Goal: Task Accomplishment & Management: Manage account settings

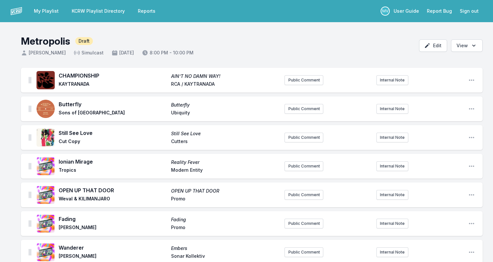
click at [89, 74] on span "CHAMPIONSHIP" at bounding box center [113, 76] width 109 height 8
copy span "CHAMPIONSHIP"
click at [76, 84] on span "KAYTRANADA" at bounding box center [113, 85] width 109 height 8
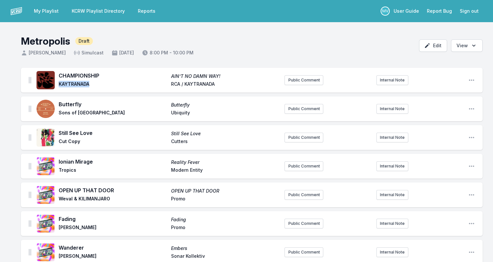
copy span "KAYTRANADA"
drag, startPoint x: 229, startPoint y: 75, endPoint x: 148, endPoint y: 75, distance: 81.2
click at [148, 75] on div "CHAMPIONSHIP AIN’T NO DAMN WAY! KAYTRANADA RCA / KAYTRANADA" at bounding box center [169, 80] width 221 height 17
drag, startPoint x: 148, startPoint y: 75, endPoint x: 185, endPoint y: 75, distance: 37.2
copy div "AIN’T NO DAMN WAY!"
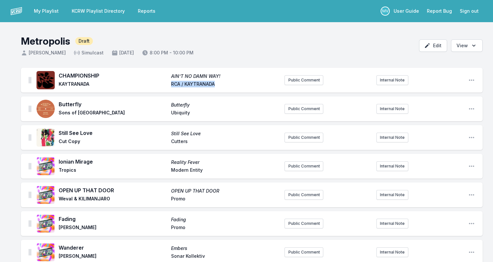
drag, startPoint x: 168, startPoint y: 83, endPoint x: 222, endPoint y: 83, distance: 53.4
click at [222, 83] on div "CHAMPIONSHIP AIN’T NO DAMN WAY! KAYTRANADA RCA / KAYTRANADA" at bounding box center [169, 80] width 221 height 17
drag, startPoint x: 222, startPoint y: 83, endPoint x: 199, endPoint y: 83, distance: 22.8
copy div "RCA / KAYTRANADA"
click at [70, 104] on span "Butterfly" at bounding box center [113, 104] width 109 height 8
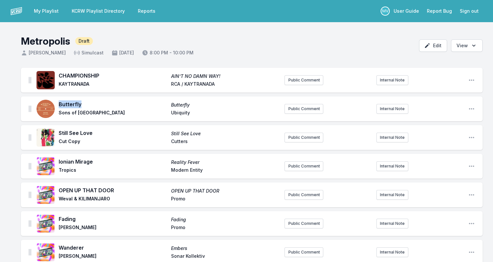
click at [70, 104] on span "Butterfly" at bounding box center [113, 104] width 109 height 8
copy span "Butterfly"
drag, startPoint x: 59, startPoint y: 114, endPoint x: 95, endPoint y: 114, distance: 35.9
click at [95, 114] on span "Sons of [GEOGRAPHIC_DATA]" at bounding box center [113, 114] width 109 height 8
drag, startPoint x: 95, startPoint y: 114, endPoint x: 85, endPoint y: 113, distance: 10.2
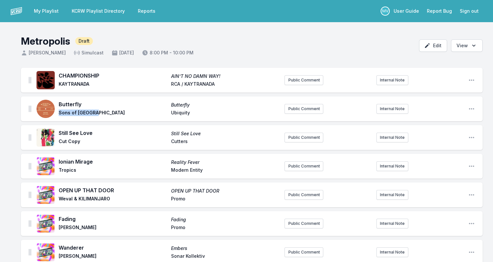
copy span "Sons of [GEOGRAPHIC_DATA]"
click at [178, 113] on span "Ubiquity" at bounding box center [225, 114] width 109 height 8
copy span "Ubiquity"
drag, startPoint x: 59, startPoint y: 133, endPoint x: 96, endPoint y: 132, distance: 36.8
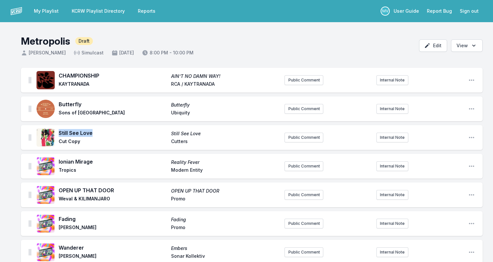
click at [96, 132] on span "Still See Love" at bounding box center [113, 133] width 109 height 8
drag, startPoint x: 96, startPoint y: 132, endPoint x: 77, endPoint y: 133, distance: 18.9
copy span "Still See Love"
click at [61, 142] on span "Cut Copy" at bounding box center [113, 142] width 109 height 8
drag, startPoint x: 59, startPoint y: 142, endPoint x: 80, endPoint y: 143, distance: 20.9
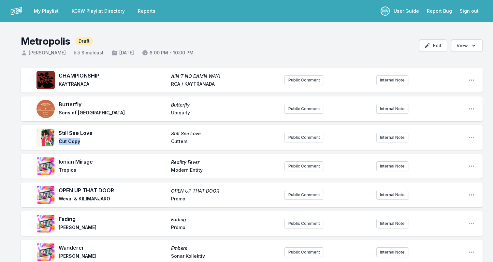
click at [80, 143] on span "Cut Copy" at bounding box center [113, 142] width 109 height 8
drag, startPoint x: 80, startPoint y: 143, endPoint x: 72, endPoint y: 141, distance: 8.6
copy span "Cut Copy"
click at [176, 142] on span "Cutters" at bounding box center [225, 142] width 109 height 8
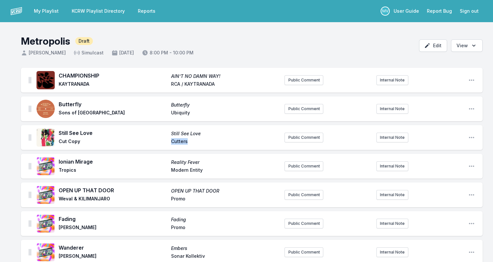
copy span "Cutters"
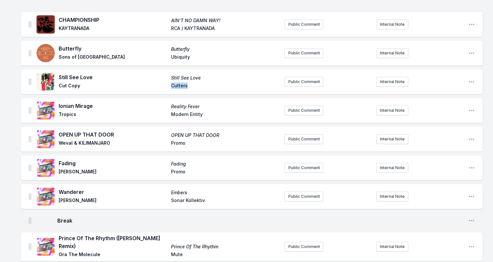
scroll to position [65, 0]
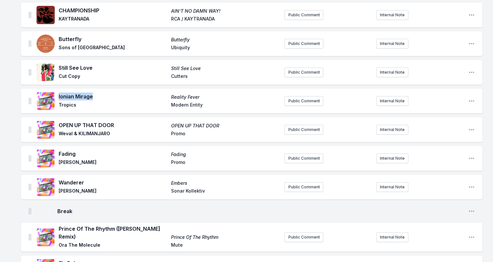
drag, startPoint x: 59, startPoint y: 96, endPoint x: 99, endPoint y: 96, distance: 40.7
click at [99, 96] on span "Ionian Mirage" at bounding box center [113, 97] width 109 height 8
drag, startPoint x: 99, startPoint y: 96, endPoint x: 78, endPoint y: 96, distance: 21.8
click at [68, 104] on span "Tropics" at bounding box center [113, 106] width 109 height 8
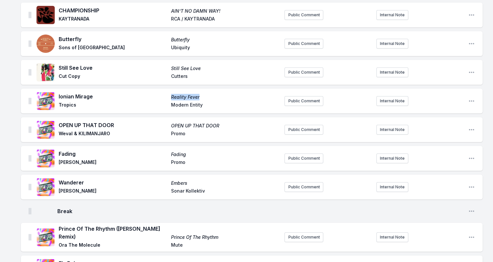
drag, startPoint x: 169, startPoint y: 95, endPoint x: 218, endPoint y: 96, distance: 48.2
click at [218, 96] on div "Ionian Mirage Reality Fever Tropics Modern Entity" at bounding box center [169, 101] width 221 height 17
drag, startPoint x: 218, startPoint y: 96, endPoint x: 176, endPoint y: 96, distance: 42.0
drag, startPoint x: 171, startPoint y: 108, endPoint x: 204, endPoint y: 110, distance: 33.6
click at [204, 110] on div "Ionian Mirage Reality Fever Tropics Modern Entity" at bounding box center [158, 101] width 243 height 21
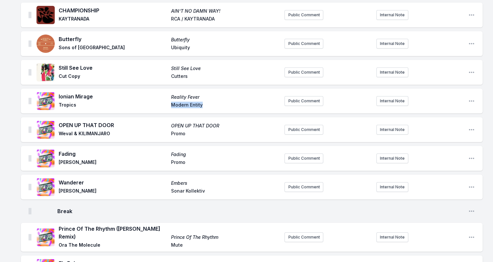
drag, startPoint x: 204, startPoint y: 110, endPoint x: 190, endPoint y: 107, distance: 14.3
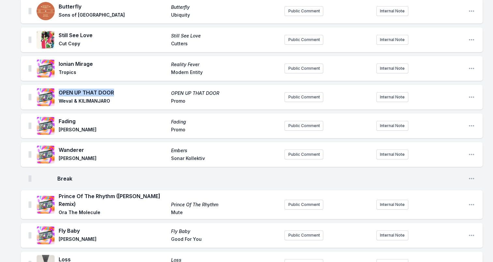
drag, startPoint x: 63, startPoint y: 91, endPoint x: 117, endPoint y: 91, distance: 54.1
click at [117, 91] on span "OPEN UP THAT DOOR" at bounding box center [113, 93] width 109 height 8
drag, startPoint x: 117, startPoint y: 91, endPoint x: 104, endPoint y: 93, distance: 12.9
drag, startPoint x: 60, startPoint y: 102, endPoint x: 118, endPoint y: 102, distance: 57.7
click at [118, 102] on span "Weval & KILIMANJARO" at bounding box center [113, 102] width 109 height 8
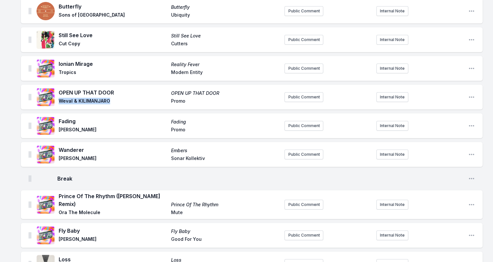
drag, startPoint x: 118, startPoint y: 102, endPoint x: 92, endPoint y: 102, distance: 25.8
click at [178, 99] on span "Promo" at bounding box center [225, 102] width 109 height 8
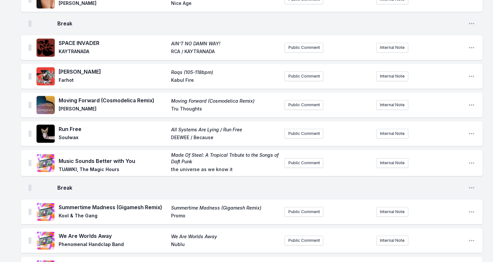
scroll to position [619, 0]
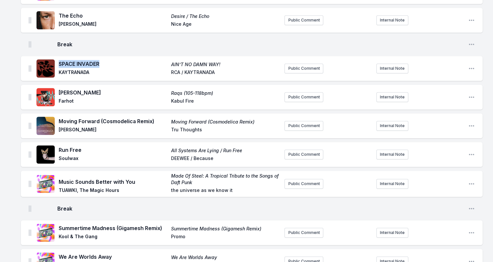
drag, startPoint x: 107, startPoint y: 62, endPoint x: 59, endPoint y: 65, distance: 47.7
click at [59, 65] on span "SPACE INVADER" at bounding box center [113, 64] width 109 height 8
drag, startPoint x: 59, startPoint y: 65, endPoint x: 69, endPoint y: 65, distance: 10.4
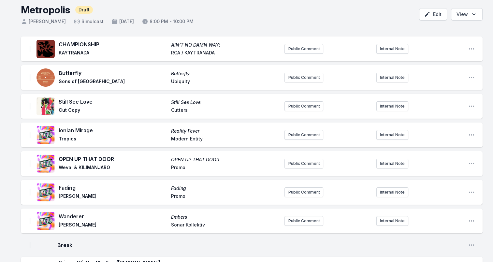
scroll to position [65, 0]
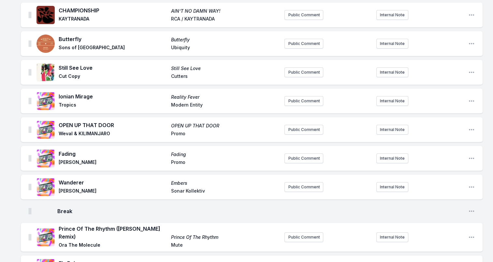
click at [66, 153] on span "Fading" at bounding box center [113, 154] width 109 height 8
drag, startPoint x: 82, startPoint y: 162, endPoint x: 57, endPoint y: 164, distance: 25.2
click at [57, 164] on div "Fading Fading [PERSON_NAME]" at bounding box center [158, 158] width 243 height 21
drag, startPoint x: 57, startPoint y: 164, endPoint x: 61, endPoint y: 162, distance: 5.0
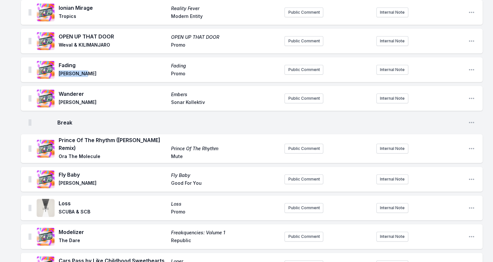
scroll to position [163, 0]
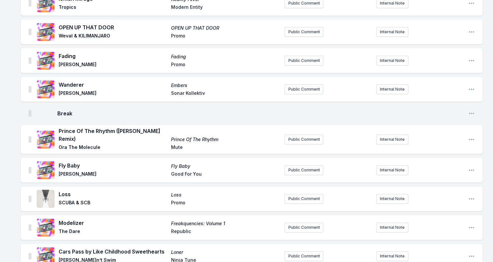
click at [71, 83] on span "Wanderer" at bounding box center [113, 85] width 109 height 8
click at [67, 93] on span "[PERSON_NAME]" at bounding box center [113, 94] width 109 height 8
click at [180, 85] on span "Embers" at bounding box center [225, 85] width 109 height 7
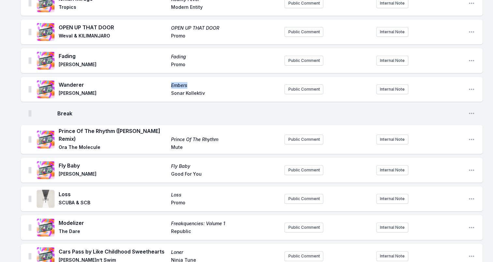
click at [179, 85] on span "Embers" at bounding box center [225, 85] width 109 height 7
drag, startPoint x: 170, startPoint y: 92, endPoint x: 207, endPoint y: 94, distance: 37.2
click at [207, 94] on div "Wanderer Embers [PERSON_NAME] Sonar Kollektiv" at bounding box center [169, 89] width 221 height 17
drag, startPoint x: 207, startPoint y: 94, endPoint x: 186, endPoint y: 92, distance: 21.3
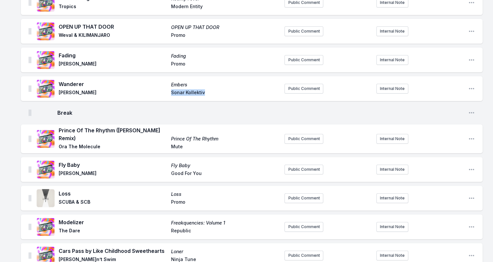
scroll to position [196, 0]
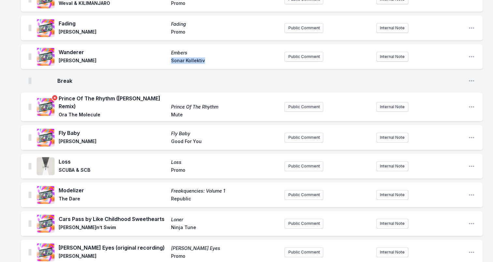
drag, startPoint x: 78, startPoint y: 103, endPoint x: 57, endPoint y: 95, distance: 22.6
click at [57, 95] on div "Prince Of The Rhythm ([PERSON_NAME] Remix) Prince Of The Rhythm Ora The Molecul…" at bounding box center [158, 107] width 243 height 25
drag, startPoint x: 57, startPoint y: 95, endPoint x: 71, endPoint y: 100, distance: 15.4
click at [107, 114] on span "Ora The Molecule" at bounding box center [113, 115] width 109 height 8
drag, startPoint x: 73, startPoint y: 103, endPoint x: 59, endPoint y: 96, distance: 15.8
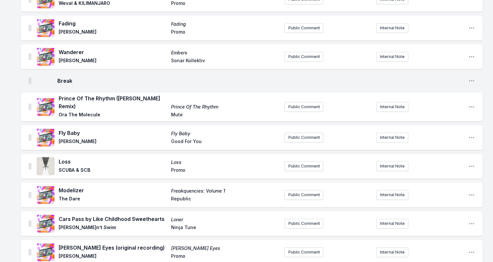
click at [59, 96] on span "Prince Of The Rhythm ([PERSON_NAME] Remix)" at bounding box center [113, 103] width 109 height 16
drag, startPoint x: 70, startPoint y: 114, endPoint x: 97, endPoint y: 114, distance: 27.1
click at [97, 114] on span "Ora The Molecule" at bounding box center [113, 115] width 109 height 8
drag, startPoint x: 97, startPoint y: 114, endPoint x: 93, endPoint y: 113, distance: 4.3
drag, startPoint x: 227, startPoint y: 107, endPoint x: 168, endPoint y: 109, distance: 59.0
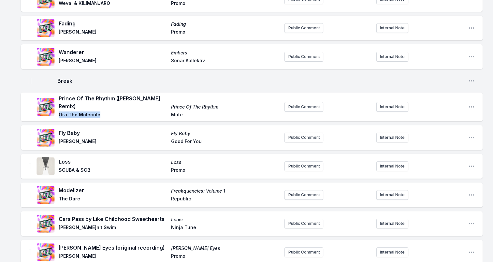
click at [168, 109] on div "Prince Of The Rhythm ([PERSON_NAME] Remix) Prince Of The Rhythm Ora The Molecul…" at bounding box center [169, 107] width 221 height 25
drag, startPoint x: 168, startPoint y: 109, endPoint x: 197, endPoint y: 107, distance: 28.8
click at [173, 112] on span "Mute" at bounding box center [225, 115] width 109 height 8
drag, startPoint x: 59, startPoint y: 133, endPoint x: 85, endPoint y: 135, distance: 26.1
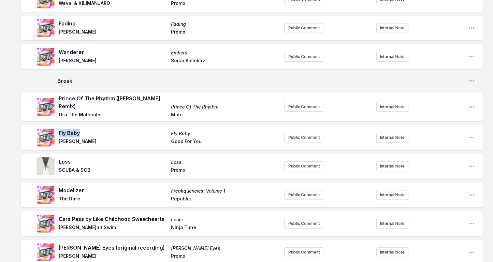
click at [85, 135] on span "Fly Baby" at bounding box center [113, 133] width 109 height 8
drag, startPoint x: 85, startPoint y: 135, endPoint x: 73, endPoint y: 134, distance: 11.4
drag, startPoint x: 59, startPoint y: 141, endPoint x: 91, endPoint y: 141, distance: 31.9
click at [91, 141] on span "[PERSON_NAME]" at bounding box center [113, 142] width 109 height 8
drag, startPoint x: 91, startPoint y: 141, endPoint x: 84, endPoint y: 142, distance: 7.0
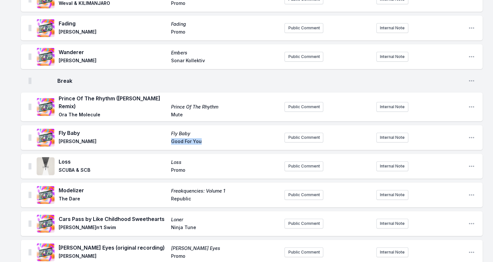
drag, startPoint x: 176, startPoint y: 142, endPoint x: 206, endPoint y: 142, distance: 30.0
click at [206, 142] on div "Fly Baby Fly Baby [PERSON_NAME] Summit Good For You" at bounding box center [169, 137] width 221 height 17
drag, startPoint x: 206, startPoint y: 142, endPoint x: 195, endPoint y: 142, distance: 10.8
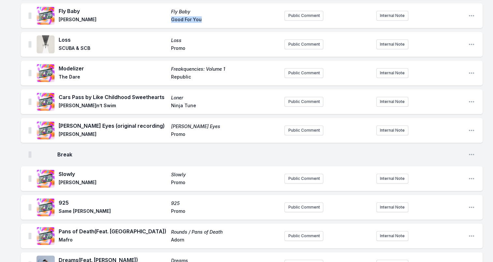
scroll to position [326, 0]
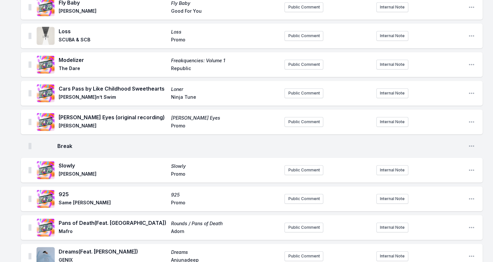
click at [63, 29] on span "Loss" at bounding box center [113, 31] width 109 height 8
drag, startPoint x: 61, startPoint y: 40, endPoint x: 96, endPoint y: 40, distance: 35.5
click at [96, 40] on span "SCUBA & SCB" at bounding box center [113, 41] width 109 height 8
drag, startPoint x: 96, startPoint y: 40, endPoint x: 74, endPoint y: 39, distance: 22.9
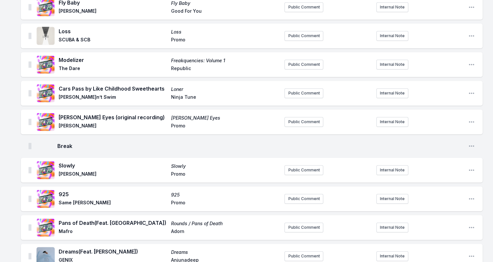
click at [70, 60] on span "Modelizer" at bounding box center [113, 60] width 109 height 8
click at [69, 60] on span "Modelizer" at bounding box center [113, 60] width 109 height 8
drag, startPoint x: 57, startPoint y: 68, endPoint x: 88, endPoint y: 72, distance: 30.8
click at [88, 72] on div "Modelizer Freakquencies: Volume 1 The Dare Republic" at bounding box center [158, 64] width 243 height 21
drag, startPoint x: 88, startPoint y: 72, endPoint x: 72, endPoint y: 70, distance: 15.8
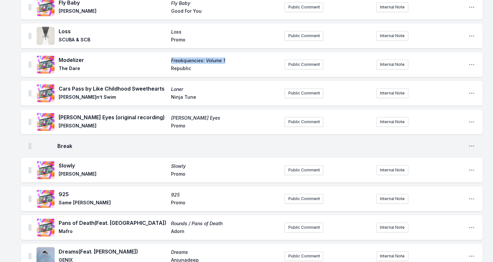
drag, startPoint x: 230, startPoint y: 61, endPoint x: 165, endPoint y: 62, distance: 65.8
click at [165, 62] on div "Modelizer Freakquencies: Volume 1 The Dare Republic" at bounding box center [169, 64] width 221 height 17
drag, startPoint x: 165, startPoint y: 62, endPoint x: 205, endPoint y: 59, distance: 40.2
click at [183, 69] on span "Republic" at bounding box center [225, 69] width 109 height 8
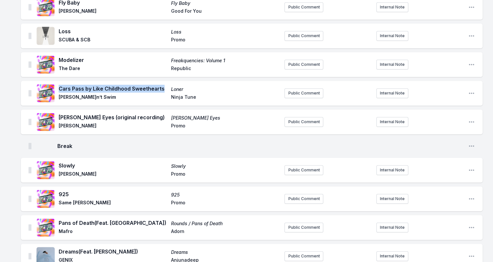
drag, startPoint x: 159, startPoint y: 87, endPoint x: 58, endPoint y: 87, distance: 101.0
click at [58, 87] on div "Cars Pass by Like Childhood Sweethearts [PERSON_NAME]n’t Swim Ninja Tune" at bounding box center [158, 93] width 243 height 21
drag, startPoint x: 58, startPoint y: 87, endPoint x: 90, endPoint y: 87, distance: 32.3
drag, startPoint x: 60, startPoint y: 97, endPoint x: 106, endPoint y: 96, distance: 46.3
click at [106, 96] on span "[PERSON_NAME]n’t Swim" at bounding box center [113, 98] width 109 height 8
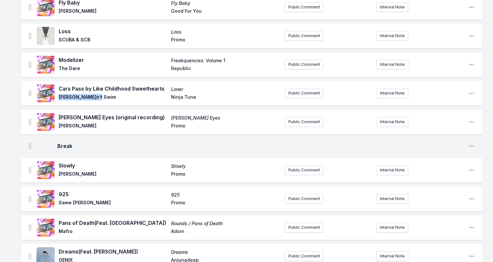
drag, startPoint x: 106, startPoint y: 96, endPoint x: 93, endPoint y: 96, distance: 13.0
click at [179, 89] on span "Loner" at bounding box center [225, 89] width 109 height 7
click at [178, 89] on span "Loner" at bounding box center [225, 89] width 109 height 7
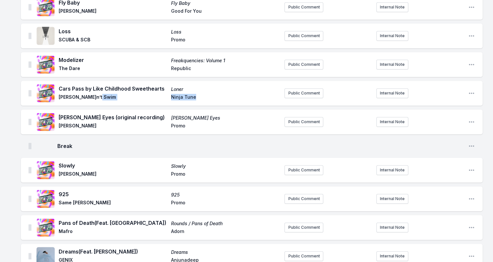
drag, startPoint x: 184, startPoint y: 98, endPoint x: 211, endPoint y: 98, distance: 26.1
click at [211, 98] on div "Cars Pass by Like Childhood Sweethearts [PERSON_NAME]n’t Swim Ninja Tune" at bounding box center [169, 93] width 221 height 17
drag, startPoint x: 211, startPoint y: 98, endPoint x: 184, endPoint y: 98, distance: 26.4
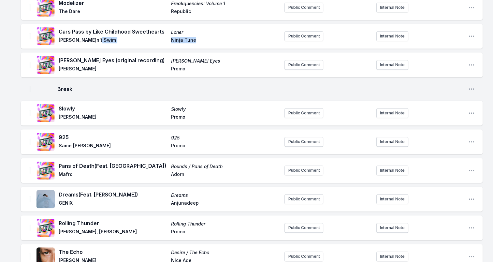
scroll to position [391, 0]
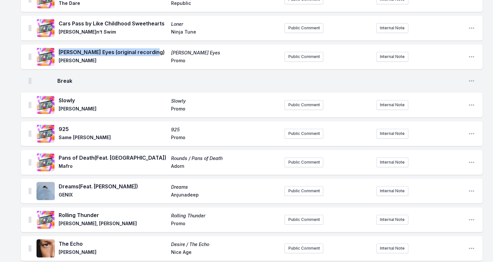
drag, startPoint x: 154, startPoint y: 49, endPoint x: 59, endPoint y: 51, distance: 95.2
click at [59, 51] on span "[PERSON_NAME] Eyes (original recording)" at bounding box center [113, 52] width 109 height 8
drag, startPoint x: 59, startPoint y: 51, endPoint x: 133, endPoint y: 53, distance: 73.7
drag, startPoint x: 60, startPoint y: 60, endPoint x: 84, endPoint y: 65, distance: 24.9
click at [84, 65] on span "[PERSON_NAME]" at bounding box center [113, 61] width 109 height 8
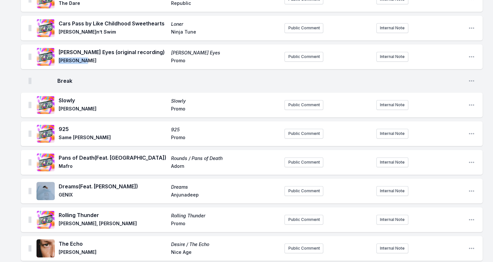
drag, startPoint x: 84, startPoint y: 65, endPoint x: 78, endPoint y: 62, distance: 7.4
drag, startPoint x: 208, startPoint y: 53, endPoint x: 168, endPoint y: 56, distance: 39.8
click at [168, 56] on div "[PERSON_NAME] Eyes (original recording) [PERSON_NAME] Eyes [PERSON_NAME] Promo" at bounding box center [169, 56] width 221 height 17
drag, startPoint x: 168, startPoint y: 56, endPoint x: 199, endPoint y: 54, distance: 31.0
click at [73, 98] on span "Slowly" at bounding box center [113, 100] width 109 height 8
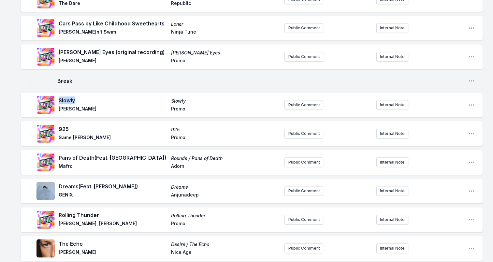
click at [73, 98] on span "Slowly" at bounding box center [113, 100] width 109 height 8
drag, startPoint x: 91, startPoint y: 109, endPoint x: 59, endPoint y: 109, distance: 31.9
click at [59, 109] on span "[PERSON_NAME]" at bounding box center [113, 110] width 109 height 8
click at [61, 128] on span "925" at bounding box center [113, 129] width 109 height 8
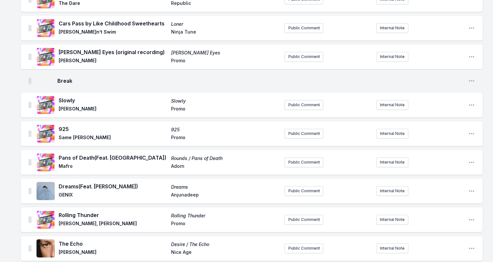
click at [63, 128] on span "925" at bounding box center [113, 129] width 109 height 8
drag, startPoint x: 59, startPoint y: 138, endPoint x: 118, endPoint y: 139, distance: 59.6
click at [118, 139] on span "Same [PERSON_NAME]" at bounding box center [113, 138] width 109 height 8
drag, startPoint x: 118, startPoint y: 139, endPoint x: 77, endPoint y: 139, distance: 41.4
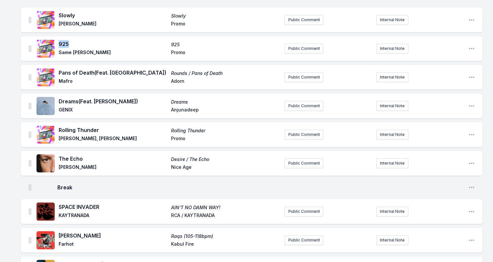
scroll to position [489, 0]
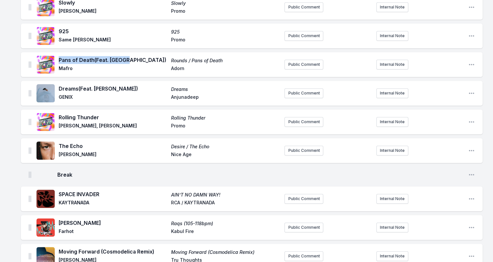
drag, startPoint x: 59, startPoint y: 61, endPoint x: 146, endPoint y: 61, distance: 87.0
click at [146, 61] on span "Pans of Death (Feat. [GEOGRAPHIC_DATA])" at bounding box center [113, 60] width 109 height 8
drag, startPoint x: 146, startPoint y: 61, endPoint x: 103, endPoint y: 61, distance: 42.4
click at [68, 67] on span "Mafro" at bounding box center [113, 69] width 109 height 8
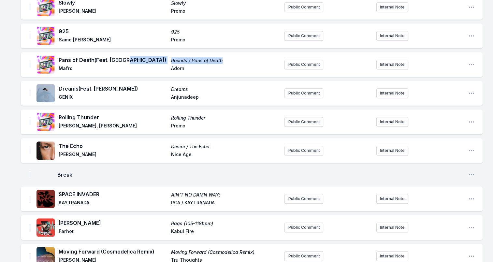
drag, startPoint x: 233, startPoint y: 61, endPoint x: 168, endPoint y: 61, distance: 65.2
click at [168, 61] on div "Pans of Death (Feat. TSHA) Rounds / Pans of Death [PERSON_NAME]" at bounding box center [169, 64] width 221 height 17
drag, startPoint x: 168, startPoint y: 61, endPoint x: 177, endPoint y: 62, distance: 8.9
click at [175, 70] on span "Adorn" at bounding box center [225, 69] width 109 height 8
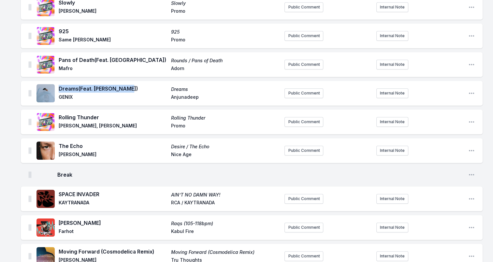
drag, startPoint x: 140, startPoint y: 91, endPoint x: 60, endPoint y: 90, distance: 80.8
click at [60, 90] on span "Dreams (Feat. [PERSON_NAME])" at bounding box center [113, 89] width 109 height 8
drag, startPoint x: 60, startPoint y: 90, endPoint x: 107, endPoint y: 89, distance: 47.3
click at [65, 97] on span "GENIX" at bounding box center [113, 98] width 109 height 8
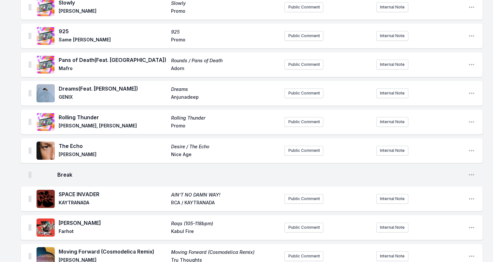
click at [178, 96] on span "Anjunadeep" at bounding box center [225, 98] width 109 height 8
click at [178, 95] on span "Anjunadeep" at bounding box center [225, 98] width 109 height 8
click at [471, 5] on icon "Open playlist item options" at bounding box center [471, 7] width 7 height 7
click at [471, 67] on icon "Open playlist item options" at bounding box center [471, 64] width 7 height 7
click at [471, 153] on icon "Open playlist item options" at bounding box center [471, 150] width 7 height 7
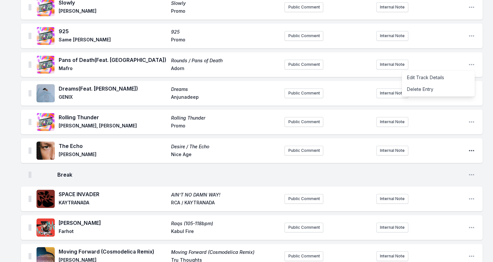
click at [471, 153] on icon "Open playlist item options" at bounding box center [471, 150] width 7 height 7
click at [471, 122] on icon "Open playlist item options" at bounding box center [471, 121] width 5 height 1
click at [472, 160] on button "Edit Track Details" at bounding box center [439, 163] width 69 height 11
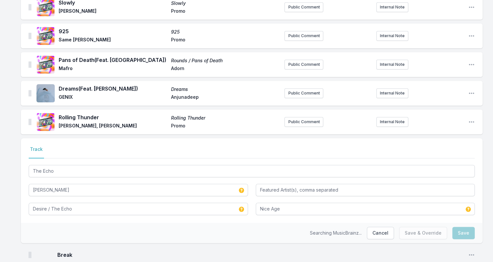
click at [471, 90] on icon "Open playlist item options" at bounding box center [471, 93] width 7 height 7
click at [471, 221] on div "Select a tab Track Track The Echo [PERSON_NAME] Desire / The Echo Nice Age" at bounding box center [252, 180] width 462 height 85
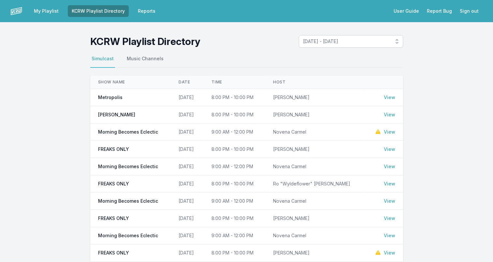
click at [394, 97] on link "View" at bounding box center [389, 97] width 11 height 7
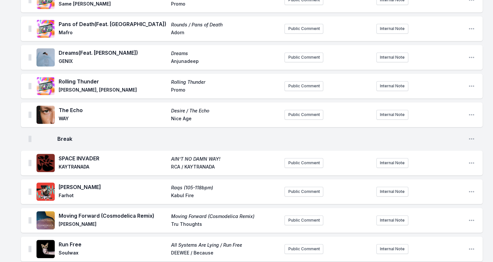
scroll to position [521, 0]
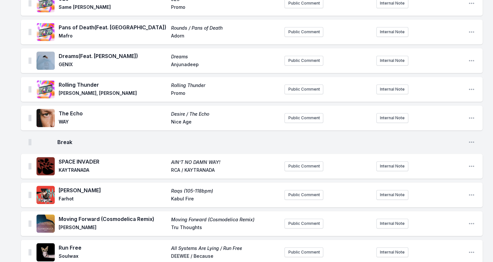
click at [186, 64] on span "Anjunadeep" at bounding box center [225, 65] width 109 height 8
click at [178, 55] on span "Dreams" at bounding box center [225, 56] width 109 height 7
drag, startPoint x: 95, startPoint y: 84, endPoint x: 59, endPoint y: 83, distance: 36.2
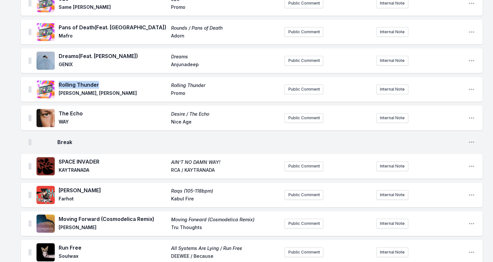
click at [59, 83] on span "Rolling Thunder" at bounding box center [113, 85] width 109 height 8
drag, startPoint x: 59, startPoint y: 83, endPoint x: 68, endPoint y: 83, distance: 8.8
drag, startPoint x: 114, startPoint y: 93, endPoint x: 59, endPoint y: 95, distance: 55.1
click at [59, 95] on span "[PERSON_NAME], [PERSON_NAME]" at bounding box center [113, 94] width 109 height 8
drag, startPoint x: 59, startPoint y: 95, endPoint x: 64, endPoint y: 95, distance: 4.9
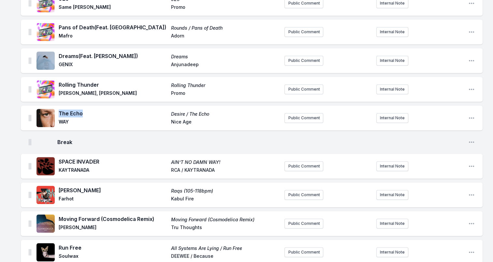
drag, startPoint x: 84, startPoint y: 112, endPoint x: 58, endPoint y: 113, distance: 25.8
click at [58, 113] on div "The Echo Desire / The Echo WAY Nice Age" at bounding box center [158, 118] width 243 height 21
drag, startPoint x: 58, startPoint y: 113, endPoint x: 71, endPoint y: 114, distance: 12.8
click at [61, 120] on span "WAY" at bounding box center [113, 123] width 109 height 8
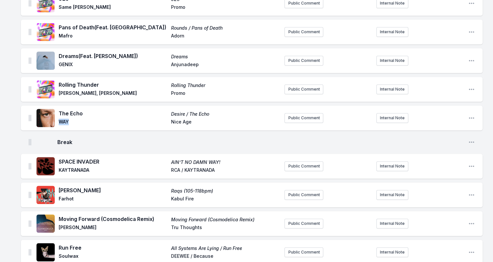
click at [471, 260] on div "Run Free All Systems Are Lying / Run Free Soulwax DEEWEE / Because Public Comme…" at bounding box center [252, 252] width 462 height 25
click at [63, 121] on span "WAY" at bounding box center [113, 123] width 109 height 8
click at [471, 89] on icon "Open playlist item options" at bounding box center [471, 89] width 5 height 1
drag, startPoint x: 212, startPoint y: 113, endPoint x: 161, endPoint y: 114, distance: 50.5
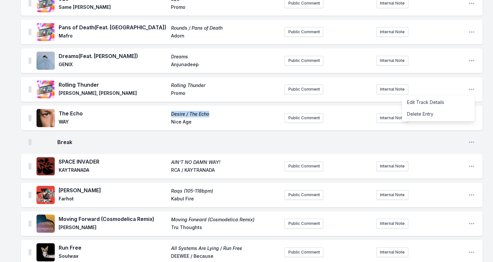
click at [161, 114] on div "The Echo Desire / The Echo WAY Nice Age" at bounding box center [169, 118] width 221 height 17
drag, startPoint x: 161, startPoint y: 114, endPoint x: 179, endPoint y: 113, distance: 17.6
drag, startPoint x: 180, startPoint y: 122, endPoint x: 210, endPoint y: 124, distance: 29.7
click at [210, 124] on span "Nice Age" at bounding box center [225, 123] width 109 height 8
drag, startPoint x: 210, startPoint y: 124, endPoint x: 187, endPoint y: 124, distance: 23.1
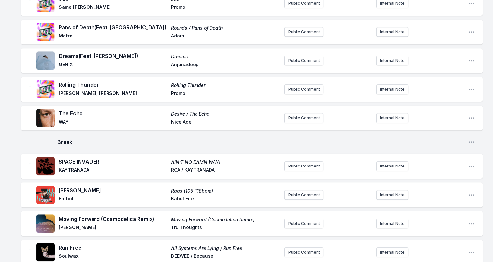
click at [124, 138] on div "Break Open playlist item options" at bounding box center [252, 142] width 462 height 16
